Goal: Task Accomplishment & Management: Use online tool/utility

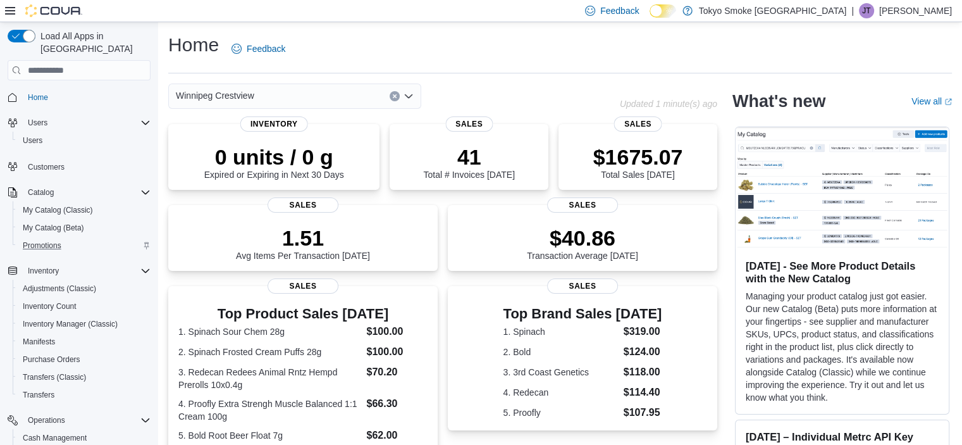
scroll to position [140, 0]
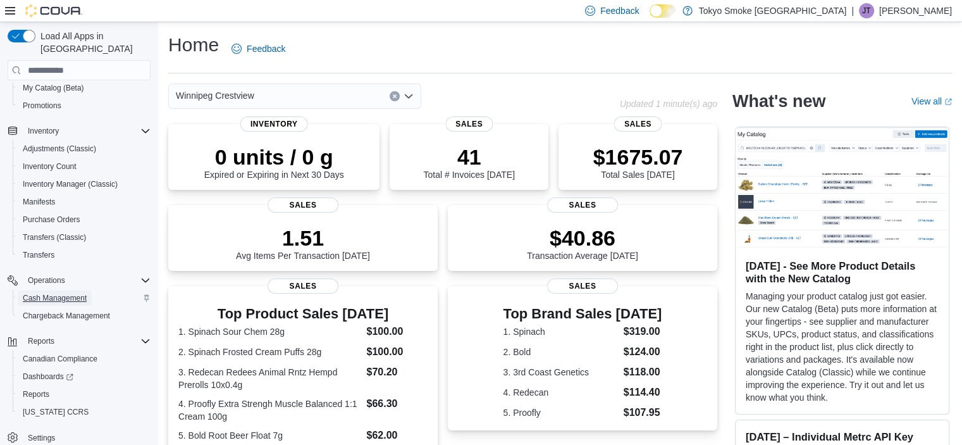
click at [73, 293] on span "Cash Management" at bounding box center [55, 298] width 64 height 10
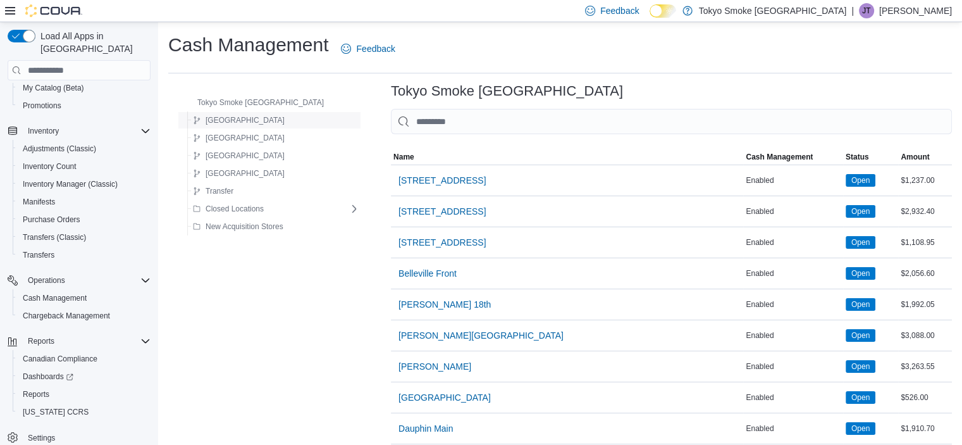
click at [243, 121] on div "[GEOGRAPHIC_DATA]" at bounding box center [273, 120] width 171 height 15
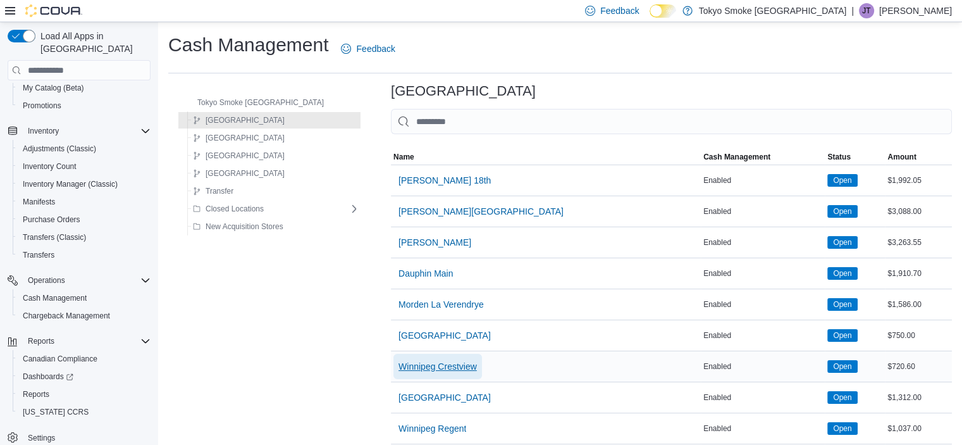
click at [415, 360] on span "Winnipeg Crestview" at bounding box center [437, 366] width 78 height 13
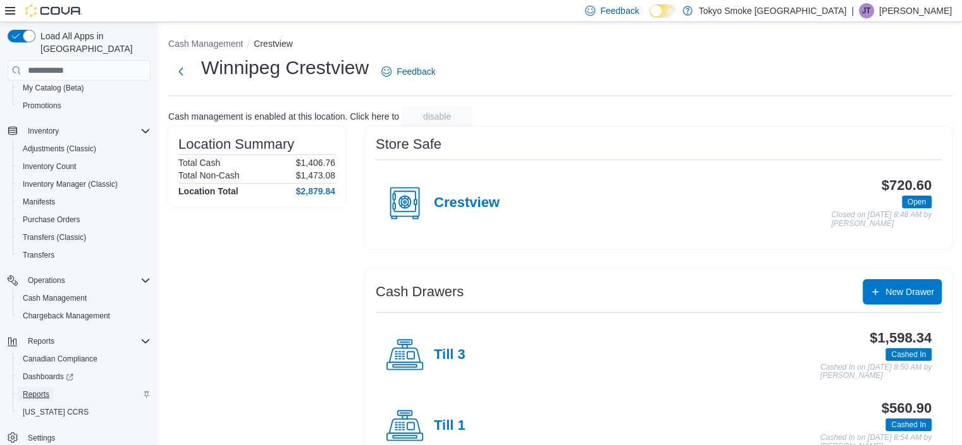
click at [40, 389] on span "Reports" at bounding box center [36, 394] width 27 height 10
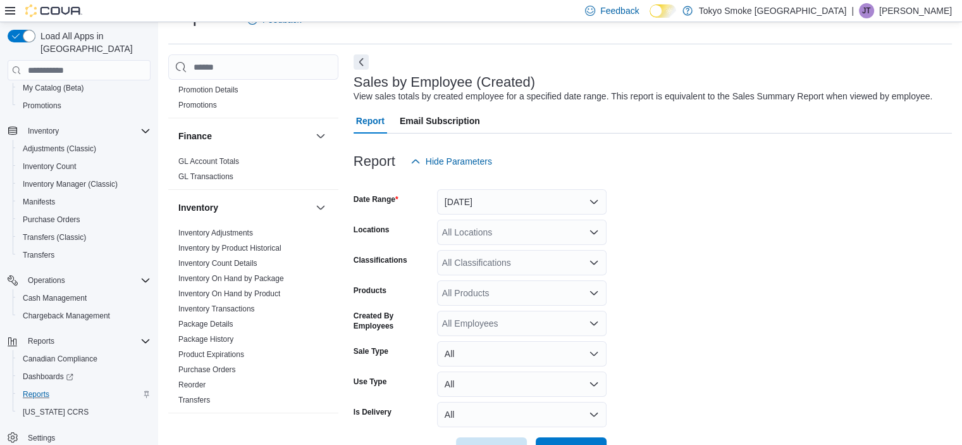
scroll to position [450, 0]
click at [273, 289] on link "Inventory On Hand by Product" at bounding box center [229, 293] width 102 height 9
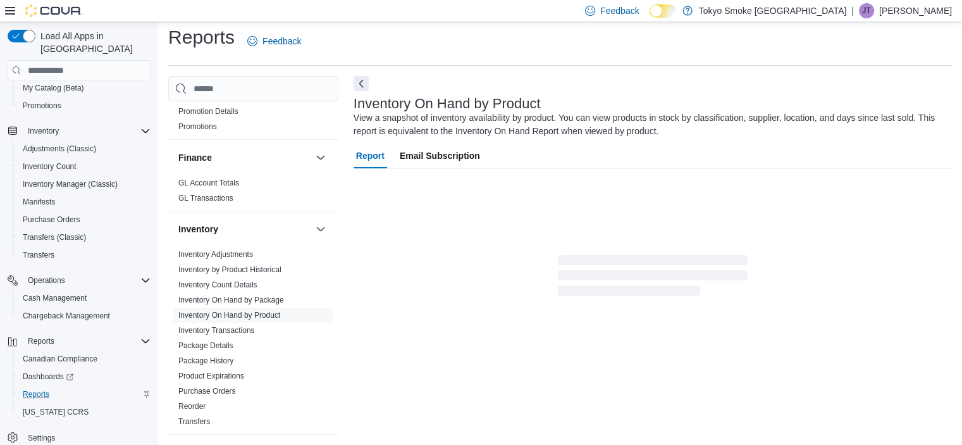
scroll to position [42, 0]
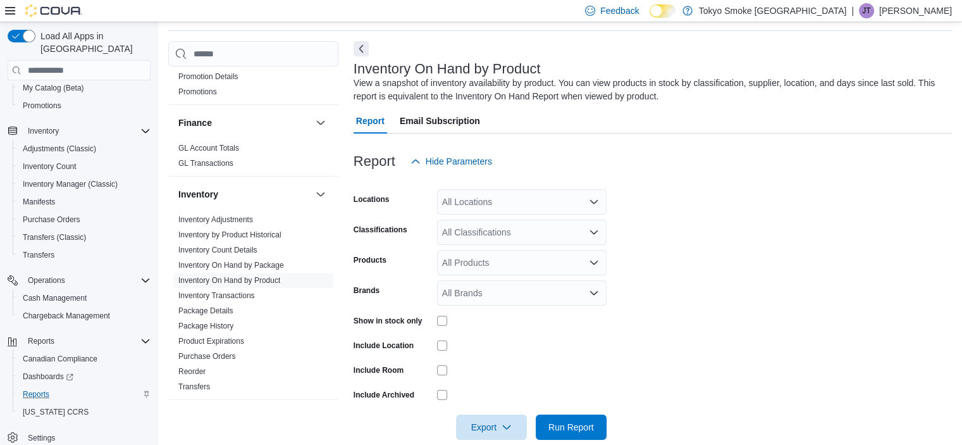
click at [574, 206] on div "All Locations" at bounding box center [521, 201] width 169 height 25
type input "*****"
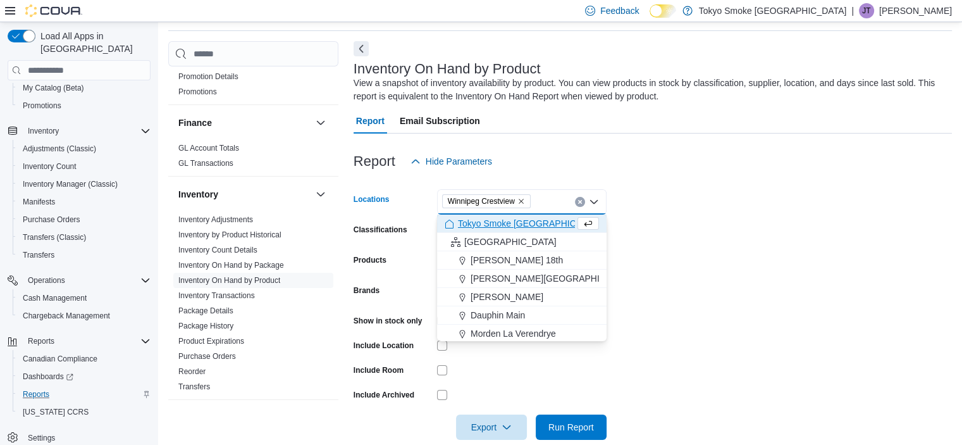
click at [699, 242] on form "Locations [GEOGRAPHIC_DATA] [GEOGRAPHIC_DATA] Combo box. Selected. [GEOGRAPHIC_…" at bounding box center [653, 307] width 598 height 266
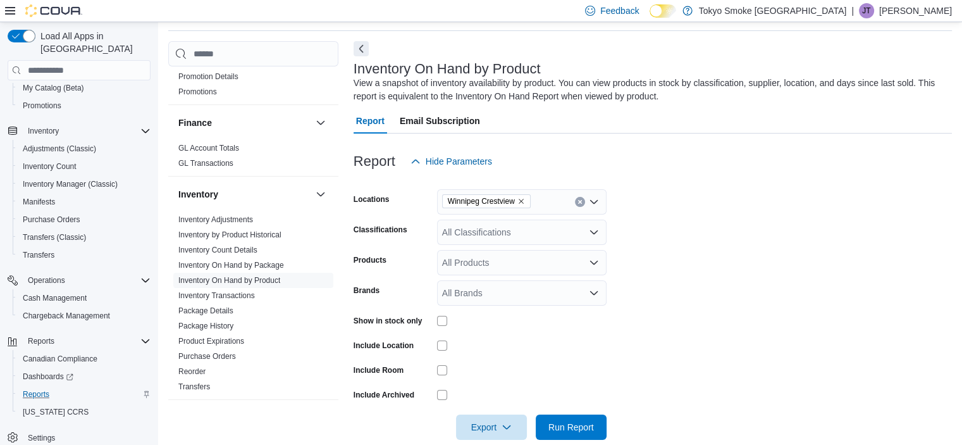
click at [494, 230] on div "All Classifications" at bounding box center [521, 231] width 169 height 25
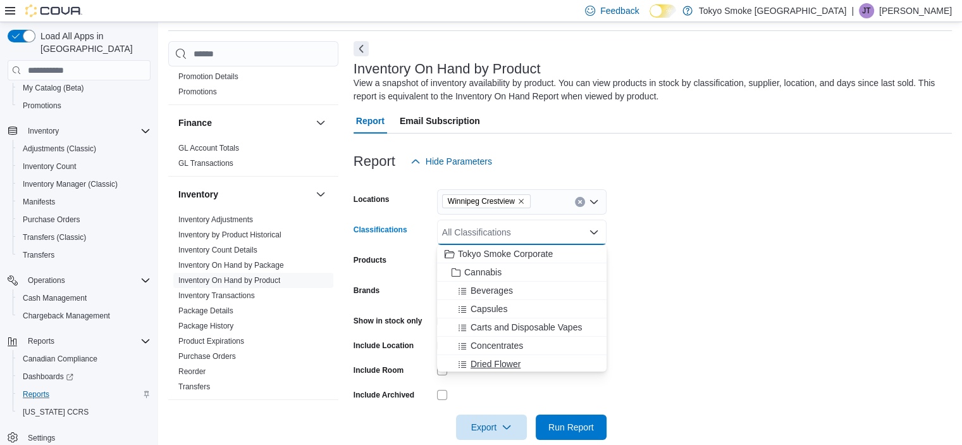
click at [524, 359] on div "Dried Flower" at bounding box center [522, 363] width 154 height 13
click at [754, 332] on form "Locations [GEOGRAPHIC_DATA] Crestview Classifications Dried Flower Combo box. S…" at bounding box center [653, 307] width 598 height 266
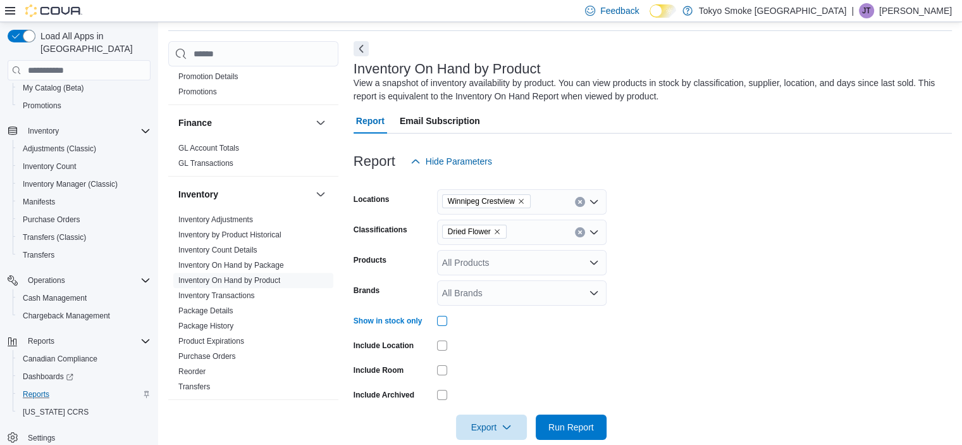
scroll to position [63, 0]
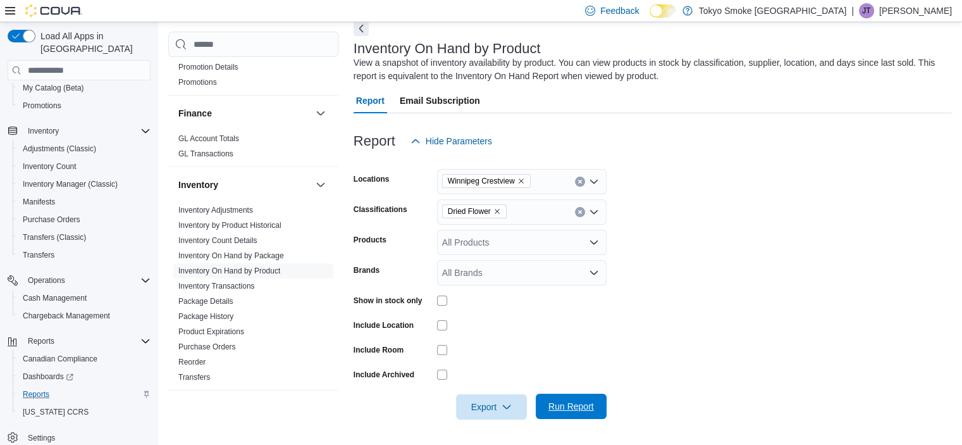
click at [593, 412] on span "Run Report" at bounding box center [571, 406] width 46 height 13
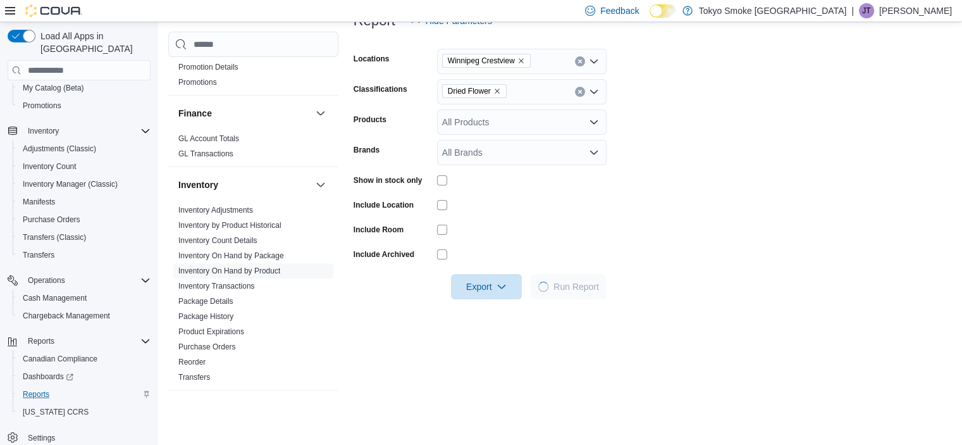
scroll to position [185, 0]
click at [505, 290] on span "Export" at bounding box center [486, 283] width 56 height 25
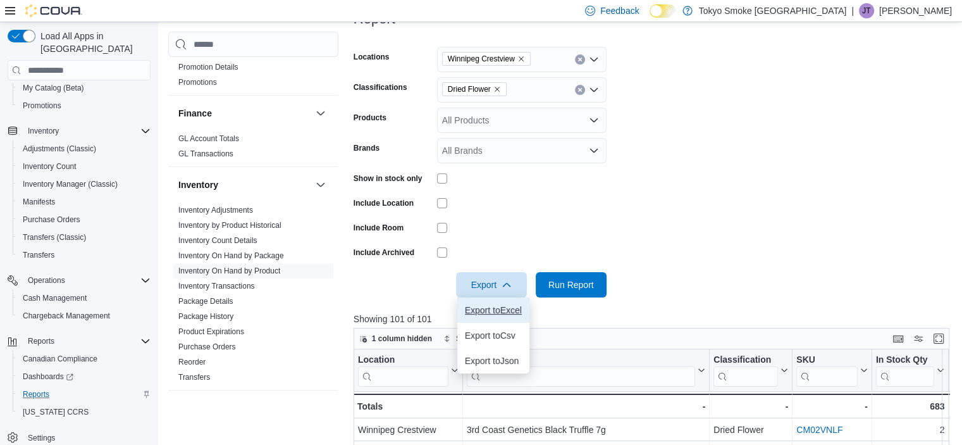
click at [509, 312] on span "Export to Excel" at bounding box center [493, 310] width 57 height 10
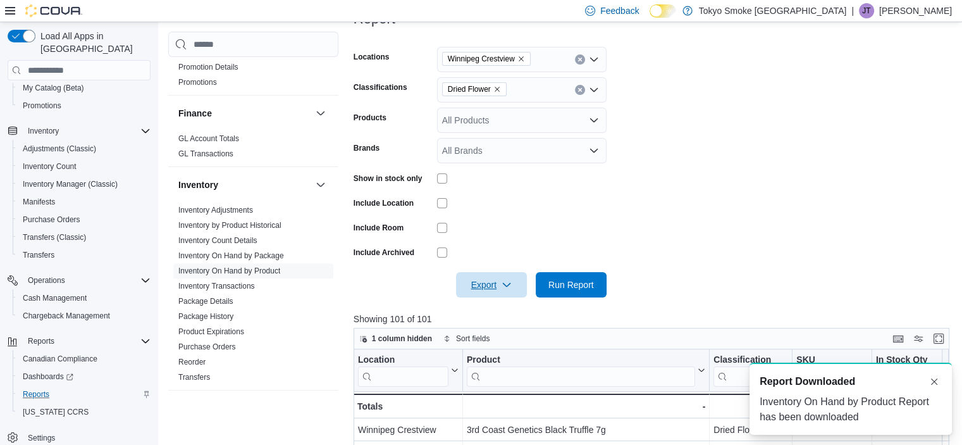
scroll to position [0, 0]
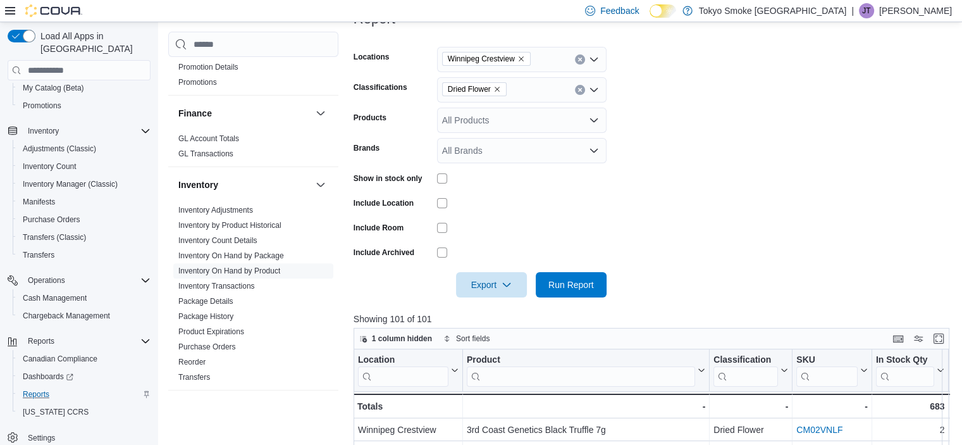
click at [520, 144] on div "All Brands" at bounding box center [521, 150] width 169 height 25
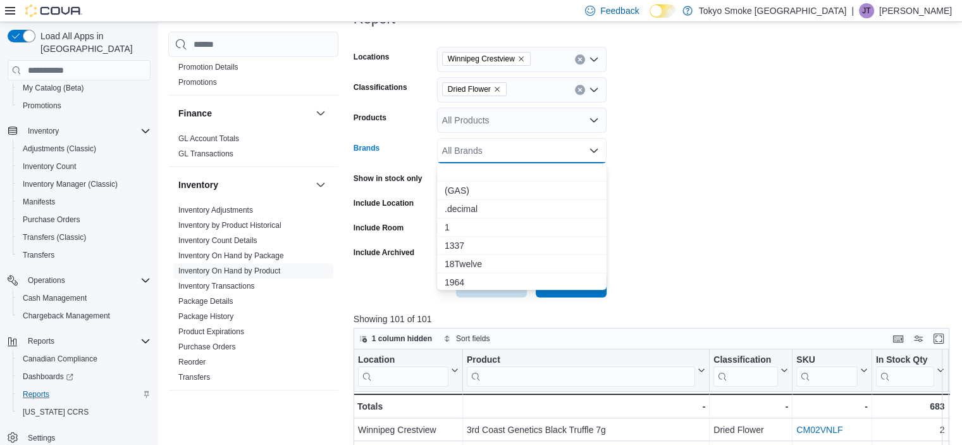
click at [521, 144] on div "All Brands Combo box. Selected. Combo box input. All Brands. Type some text or,…" at bounding box center [521, 150] width 169 height 25
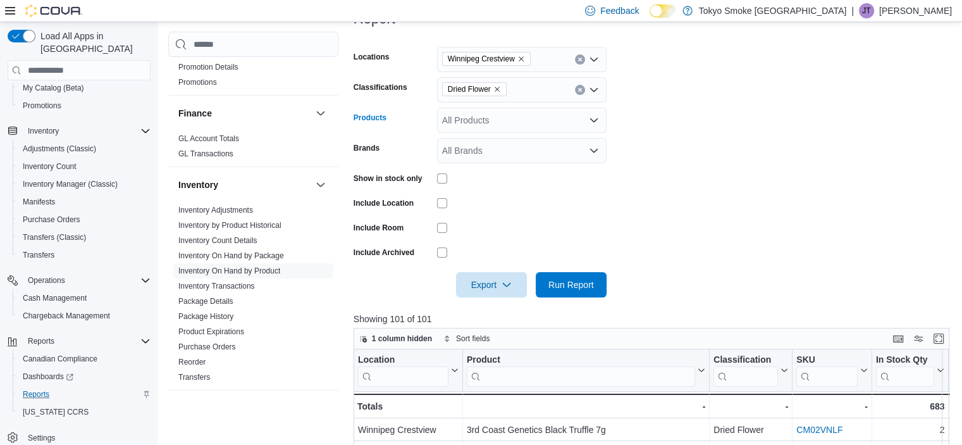
click at [517, 126] on div "All Products" at bounding box center [521, 120] width 169 height 25
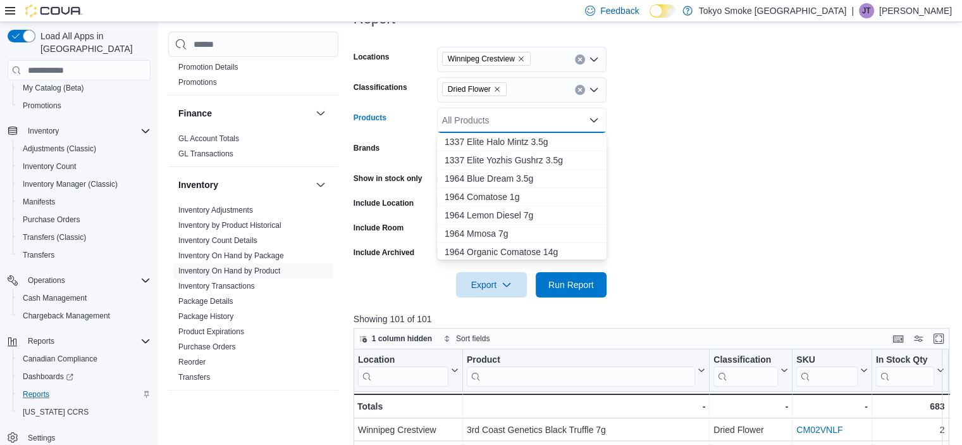
click at [655, 136] on form "Locations [GEOGRAPHIC_DATA] Crestview Classifications Dried Flower Products All…" at bounding box center [655, 165] width 602 height 266
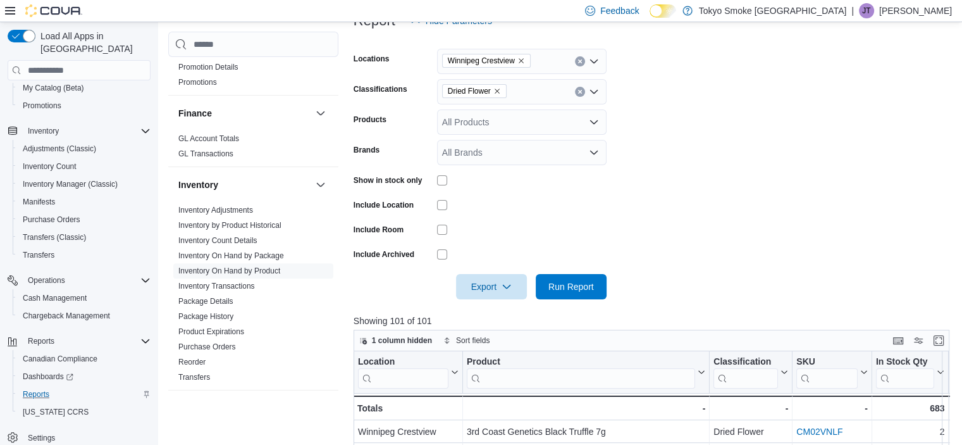
scroll to position [49, 0]
